Goal: Information Seeking & Learning: Learn about a topic

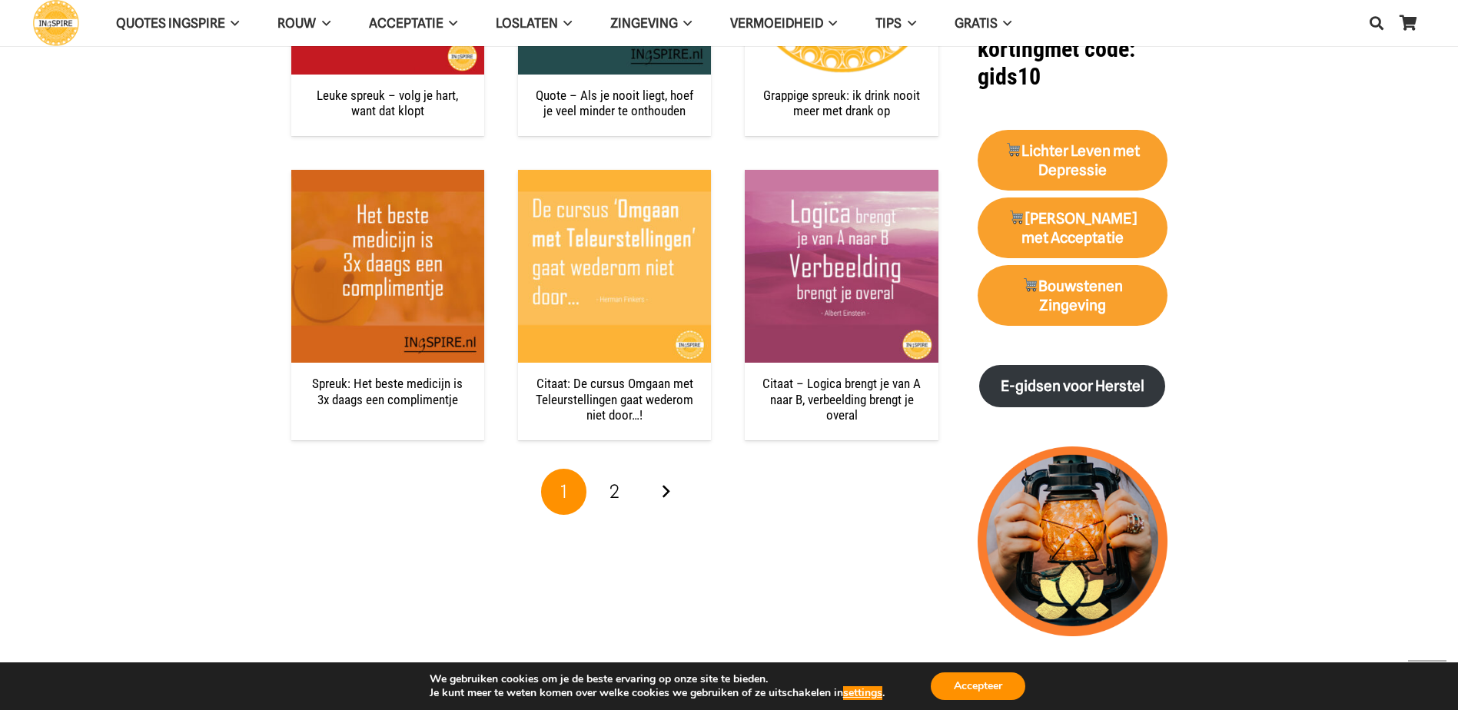
scroll to position [1537, 0]
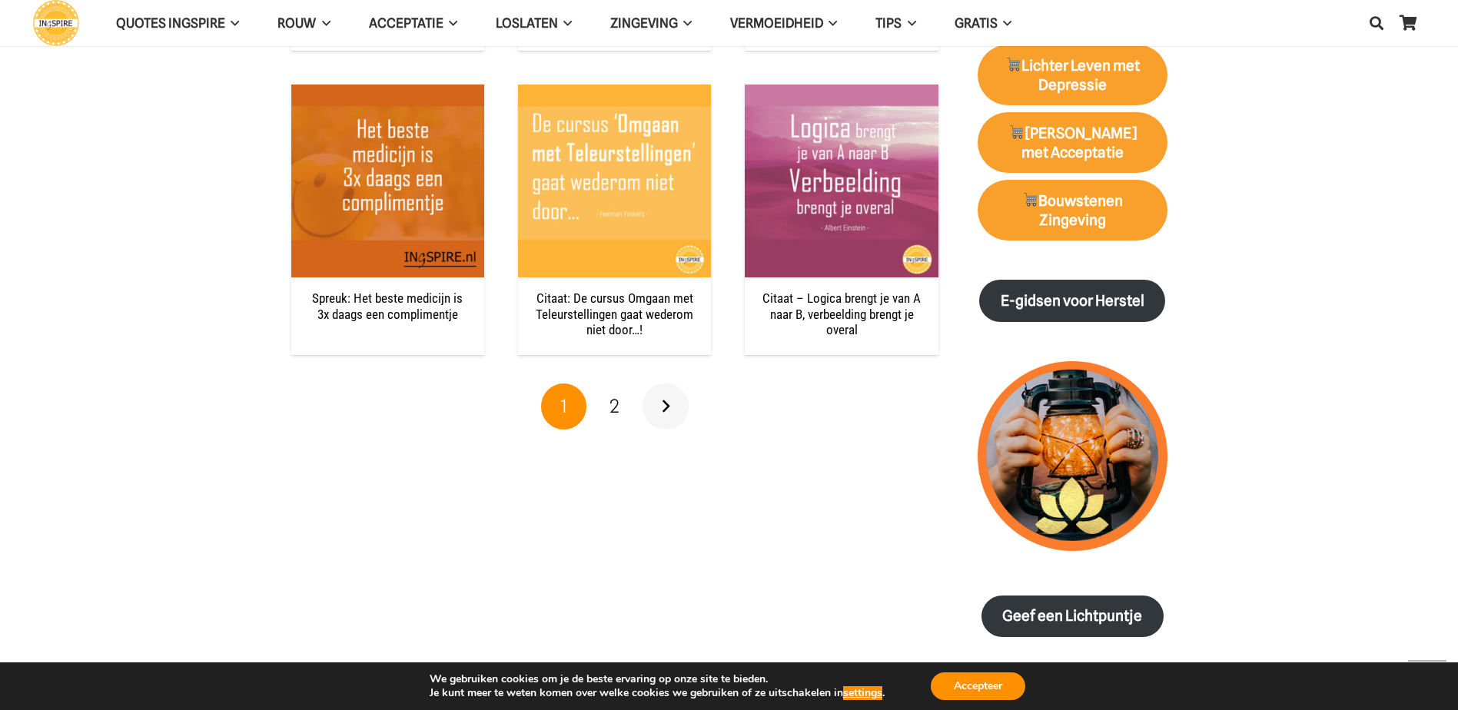
click at [669, 407] on link "Volgende" at bounding box center [665, 406] width 46 height 46
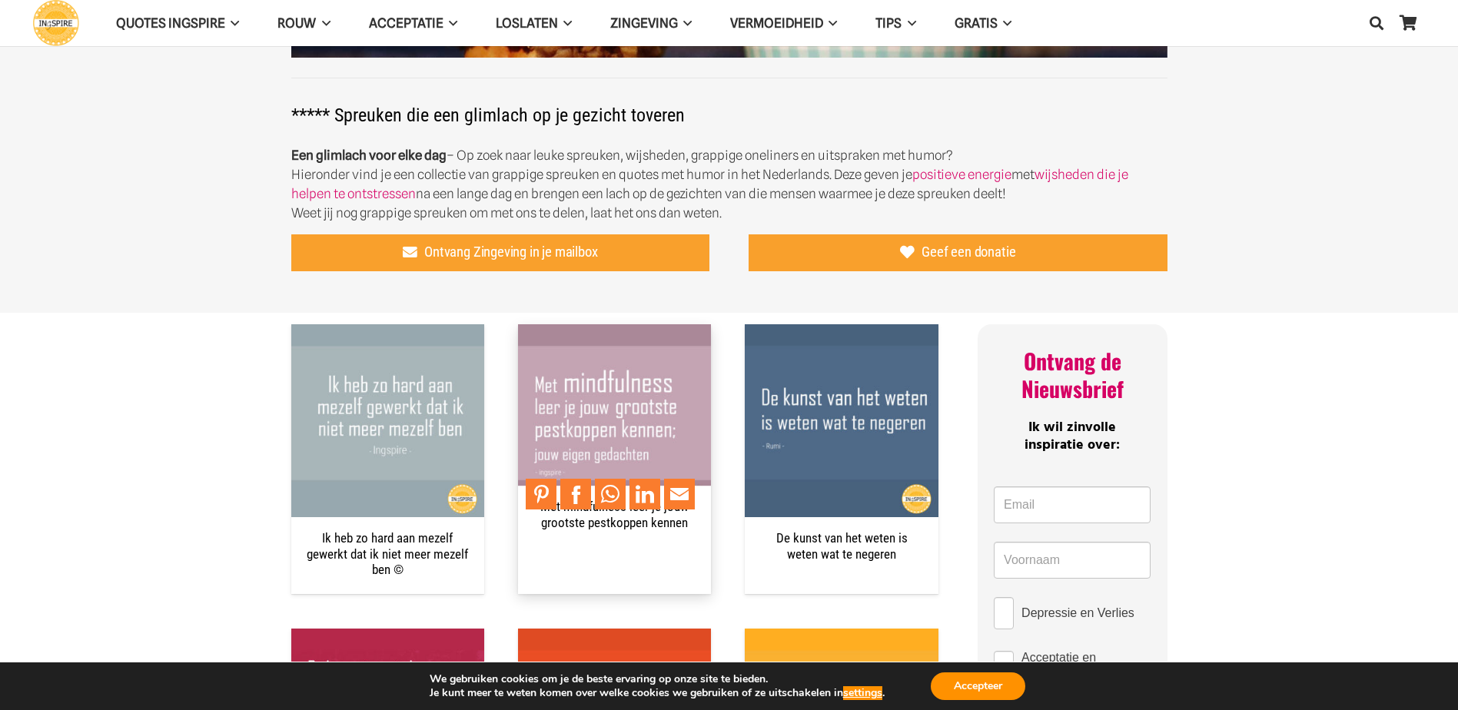
scroll to position [384, 0]
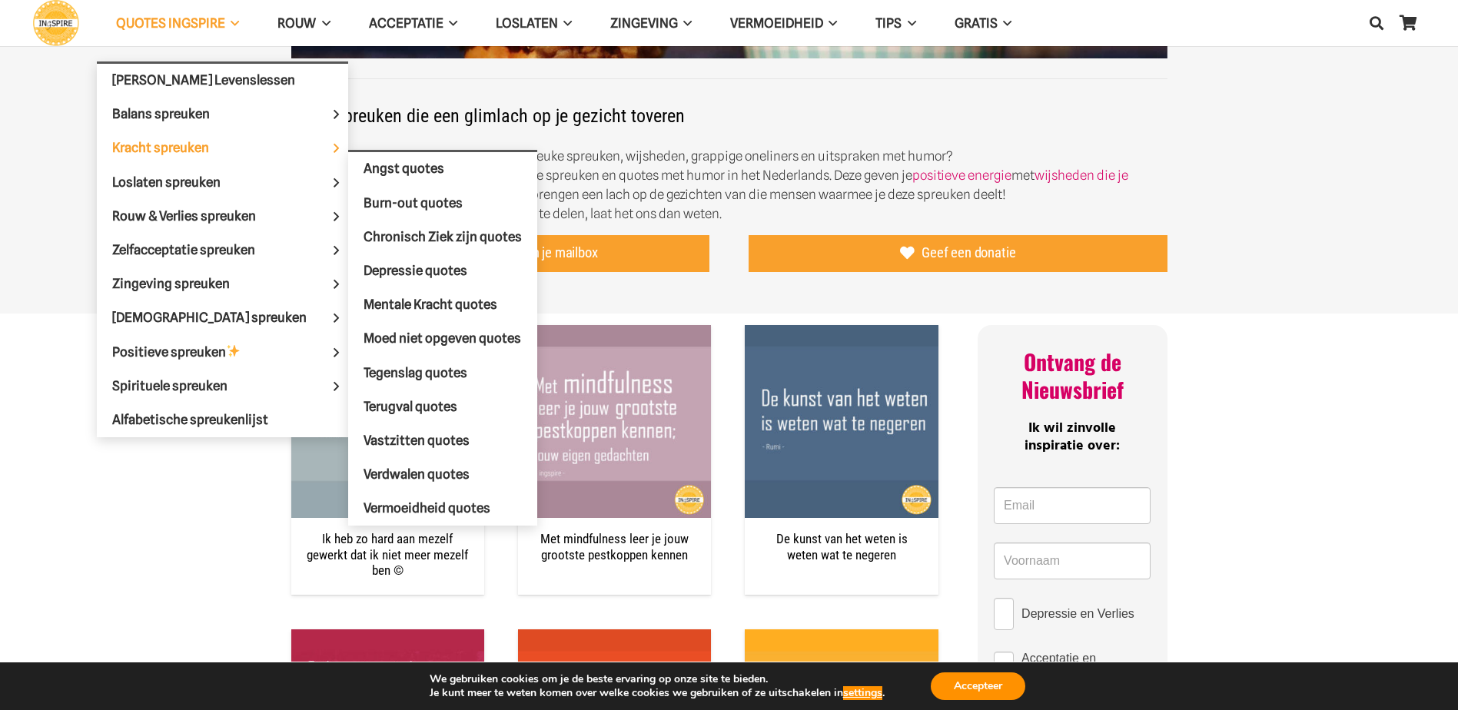
click at [145, 148] on span "Kracht spreuken" at bounding box center [173, 147] width 123 height 15
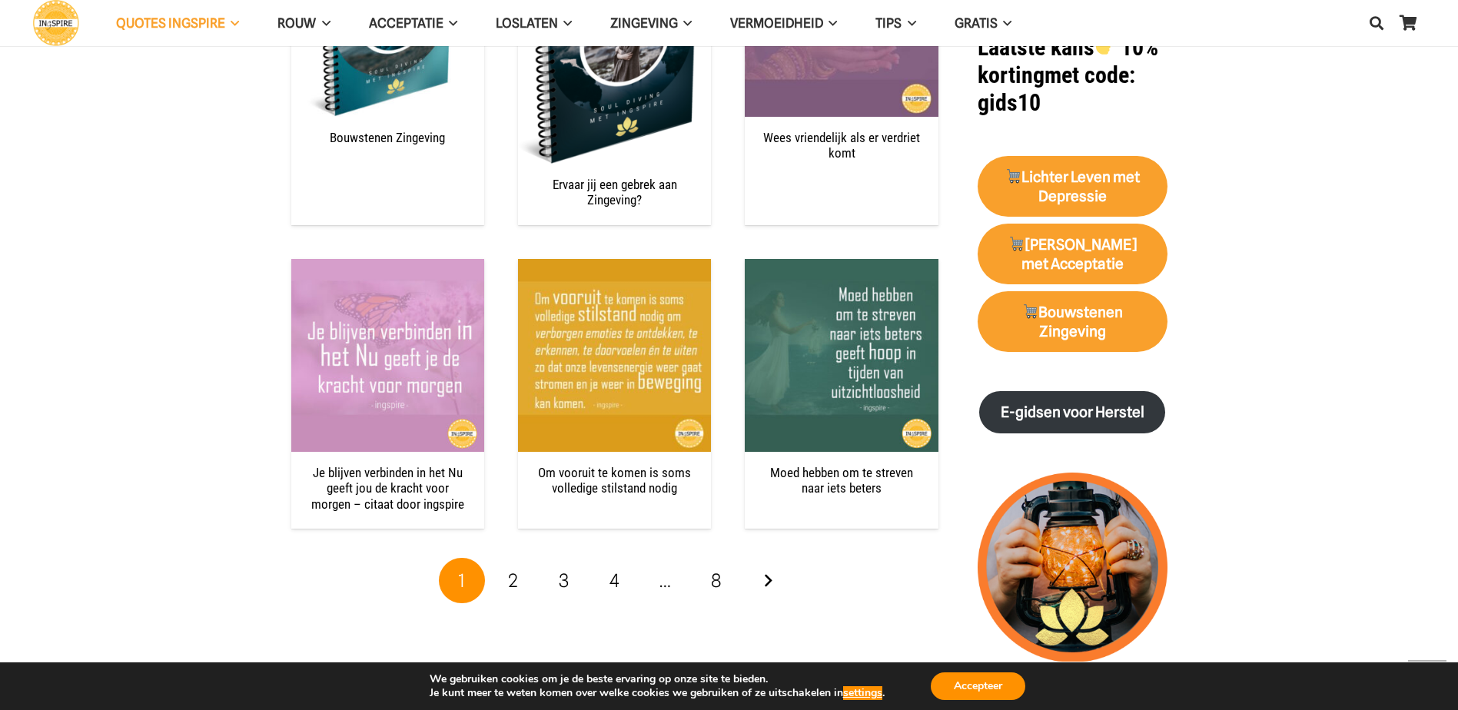
scroll to position [1921, 0]
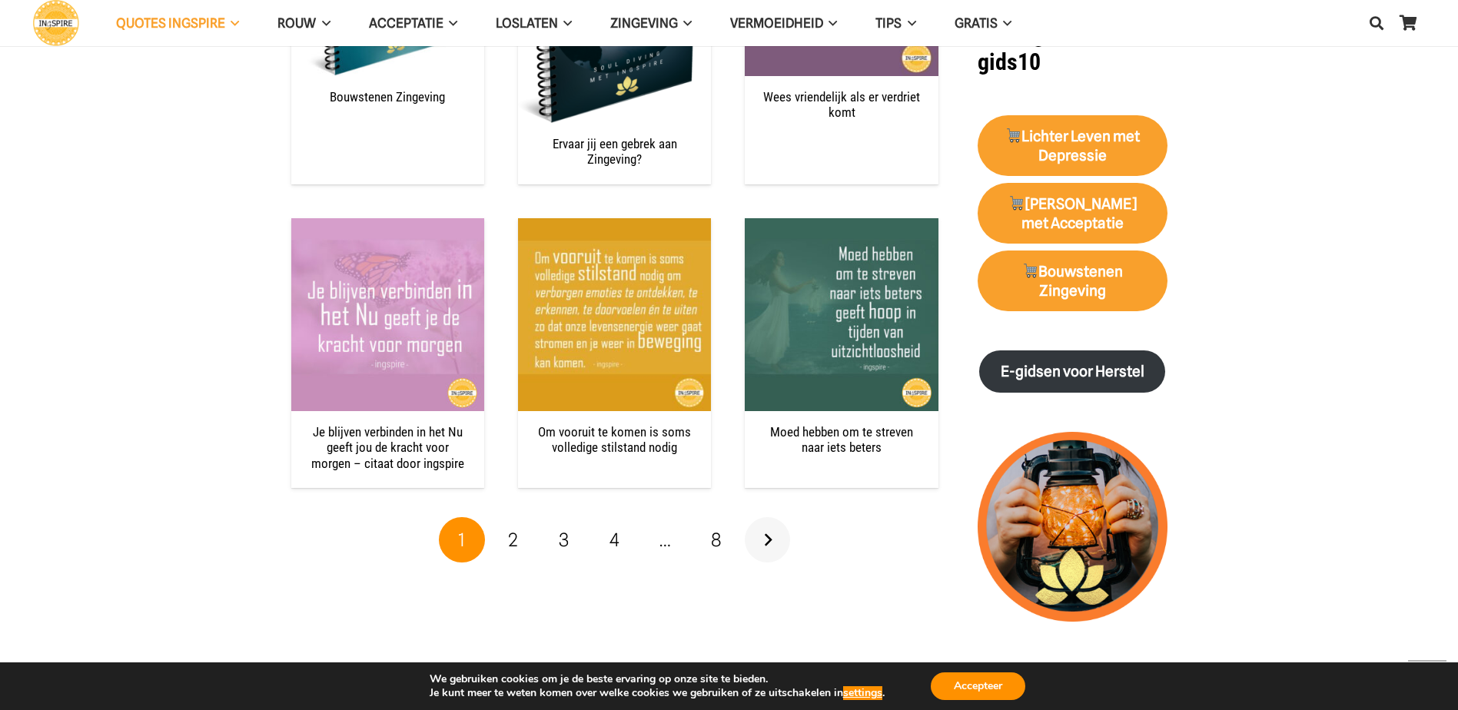
click at [763, 523] on link "Volgende" at bounding box center [768, 540] width 46 height 46
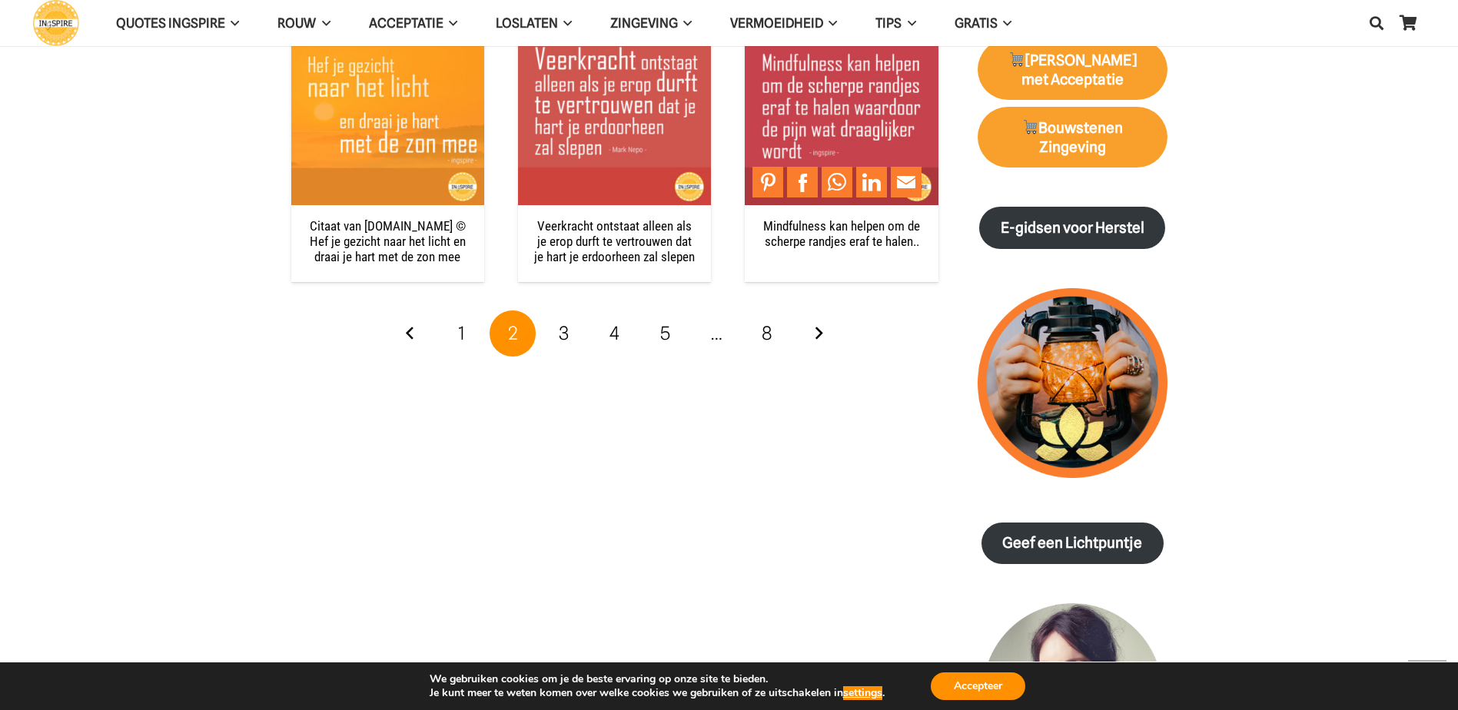
scroll to position [2075, 0]
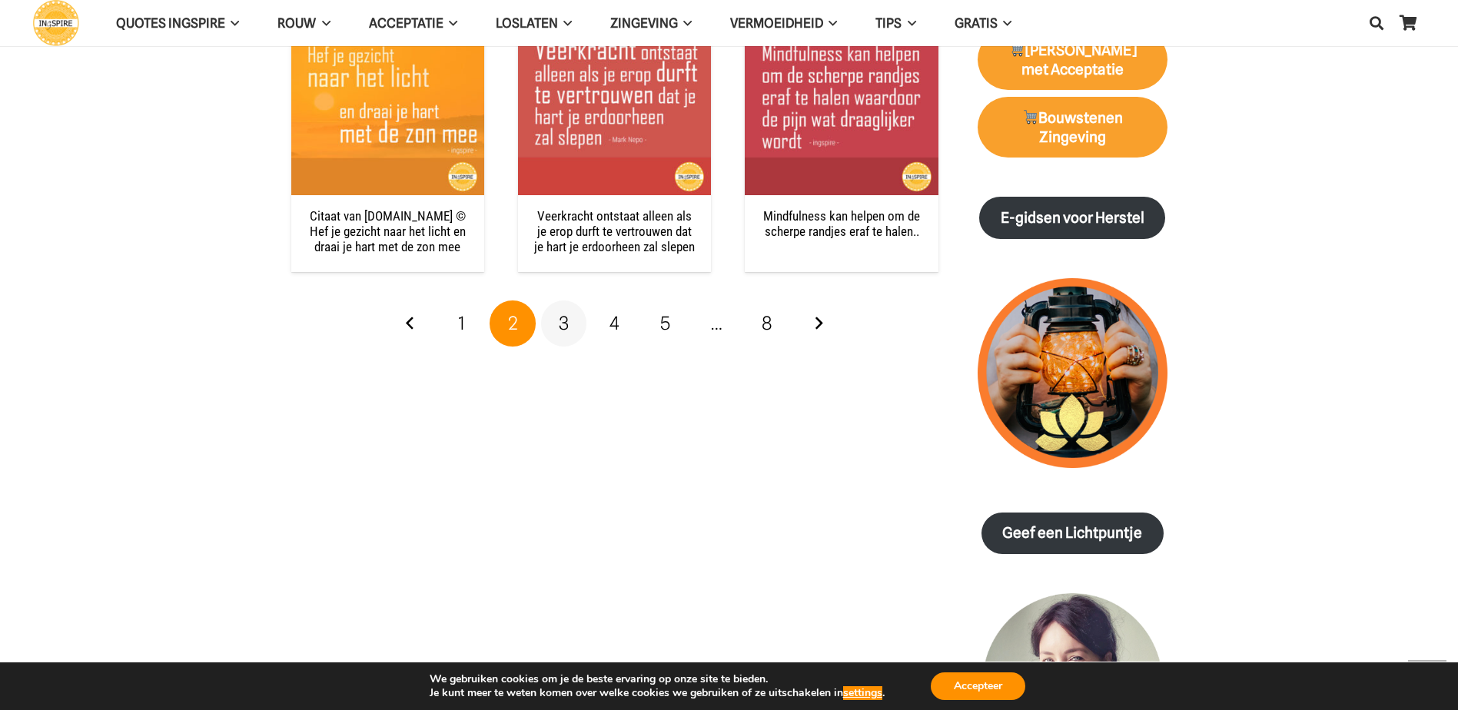
click at [573, 320] on link "3" at bounding box center [564, 323] width 46 height 46
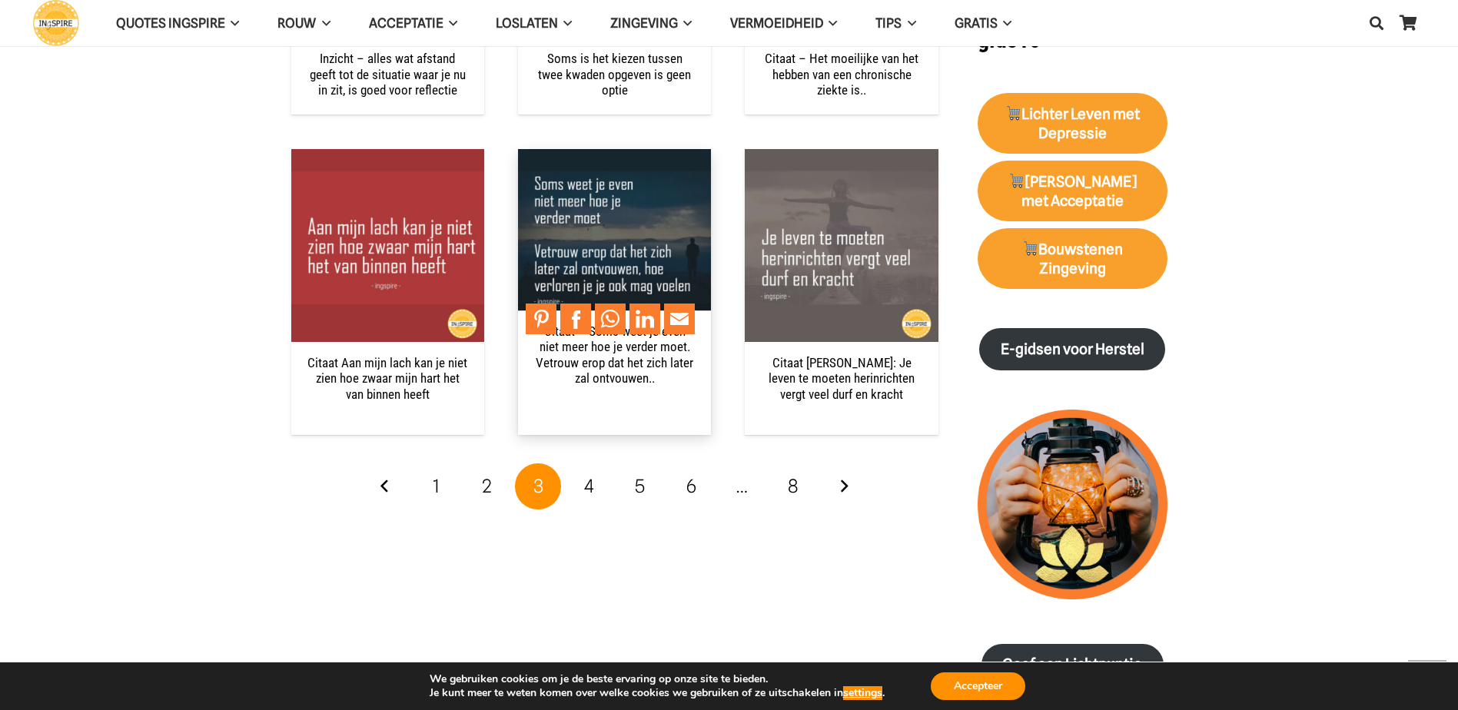
scroll to position [2075, 0]
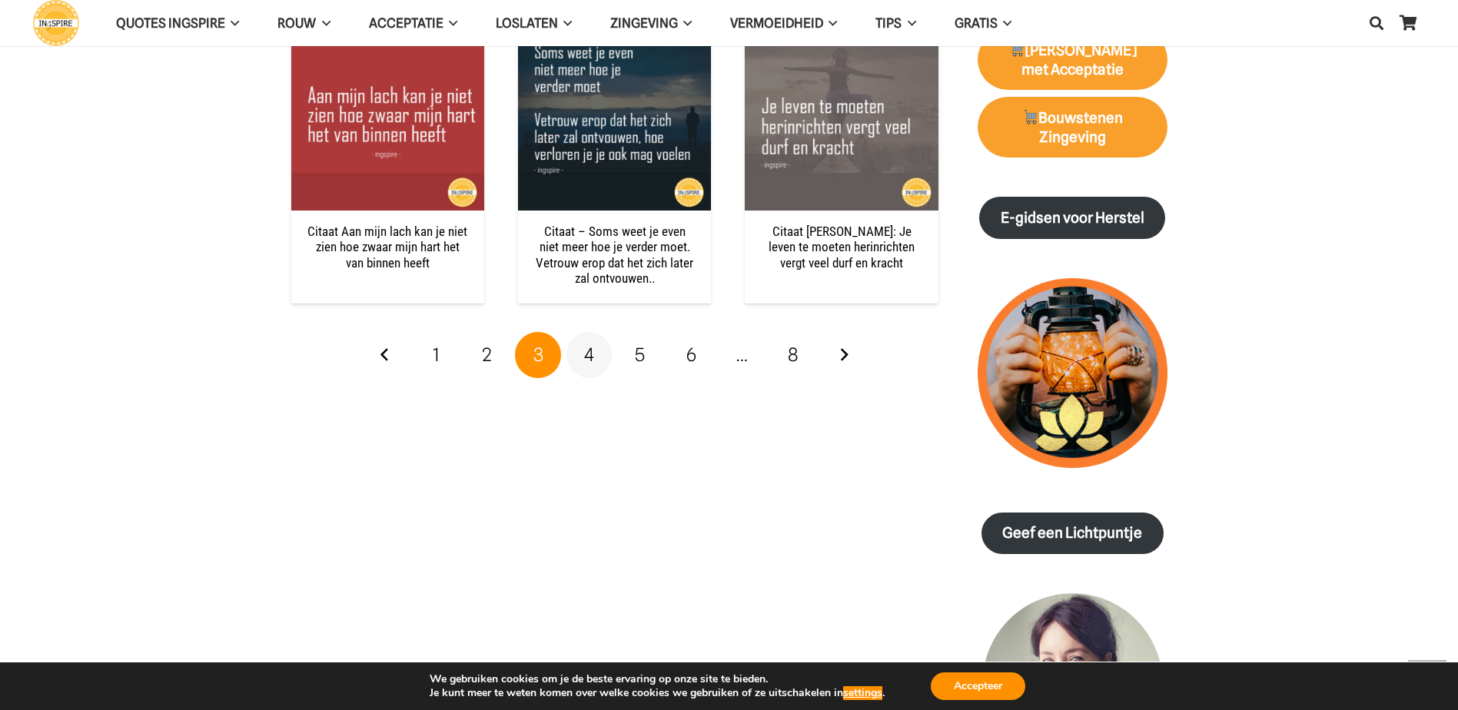
click at [595, 359] on link "4" at bounding box center [589, 355] width 46 height 46
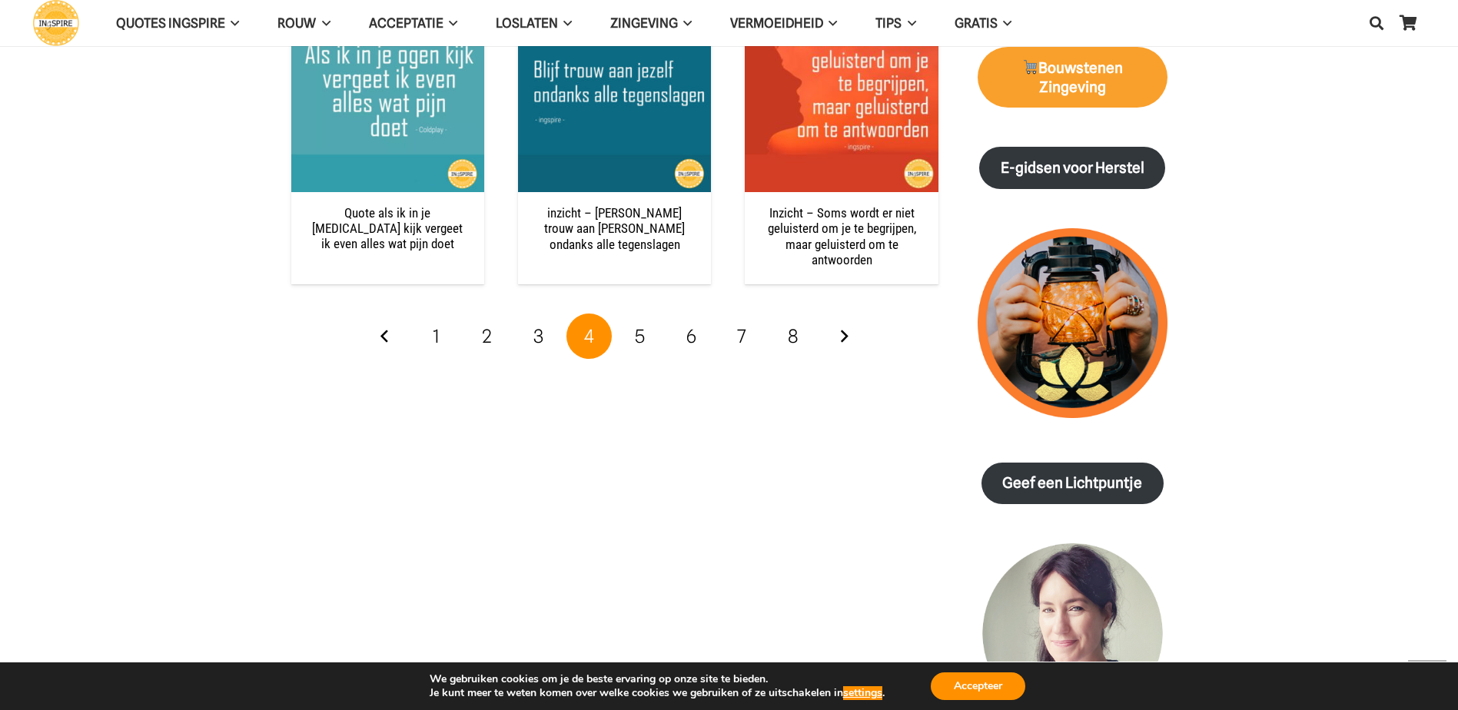
scroll to position [2152, 0]
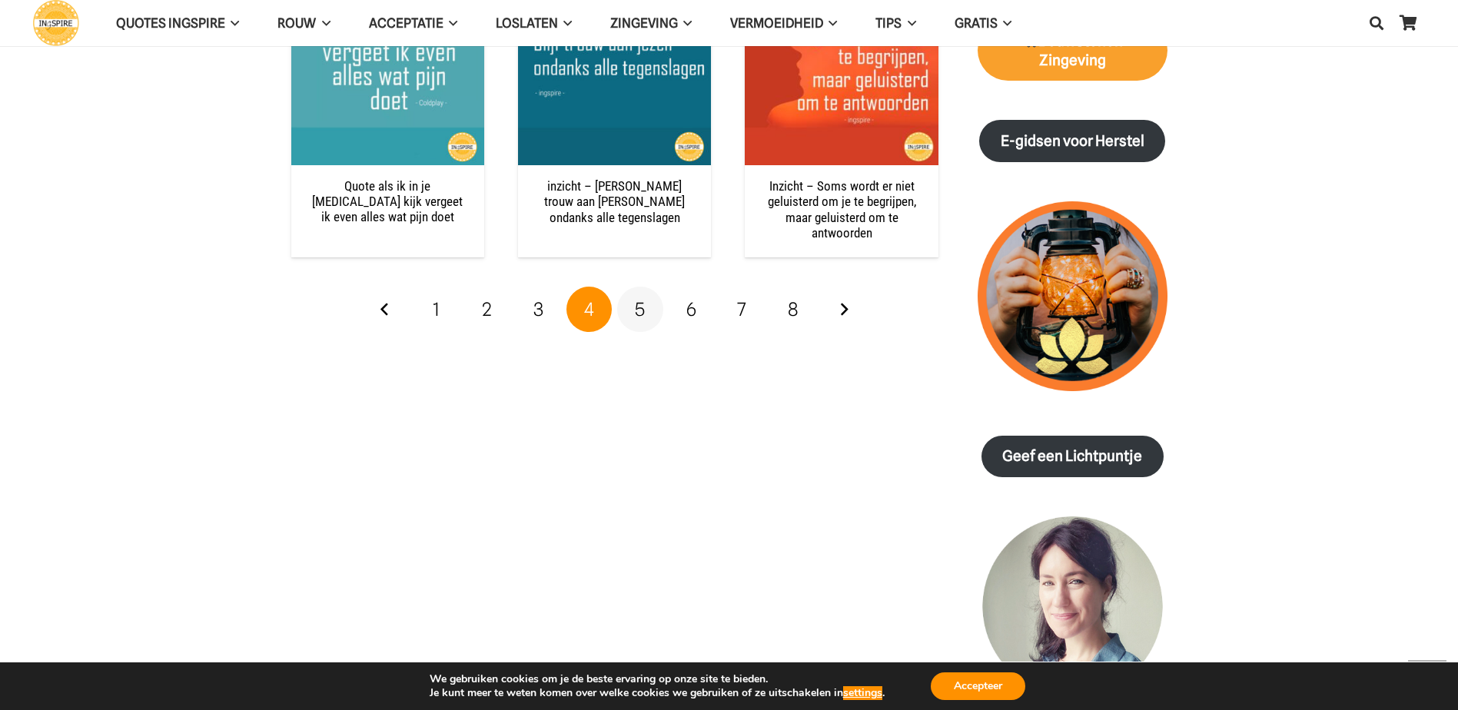
click at [636, 316] on span "5" at bounding box center [640, 309] width 10 height 22
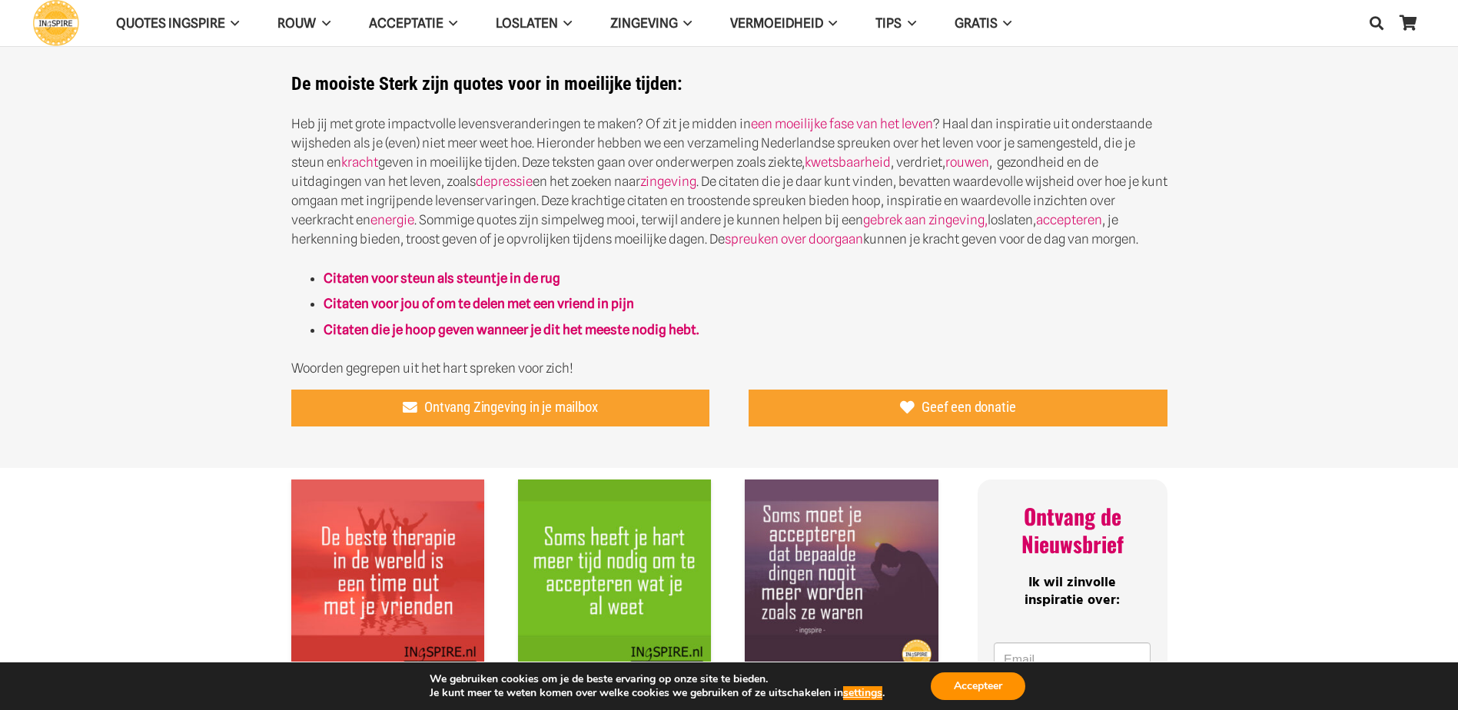
scroll to position [461, 0]
